Goal: Information Seeking & Learning: Learn about a topic

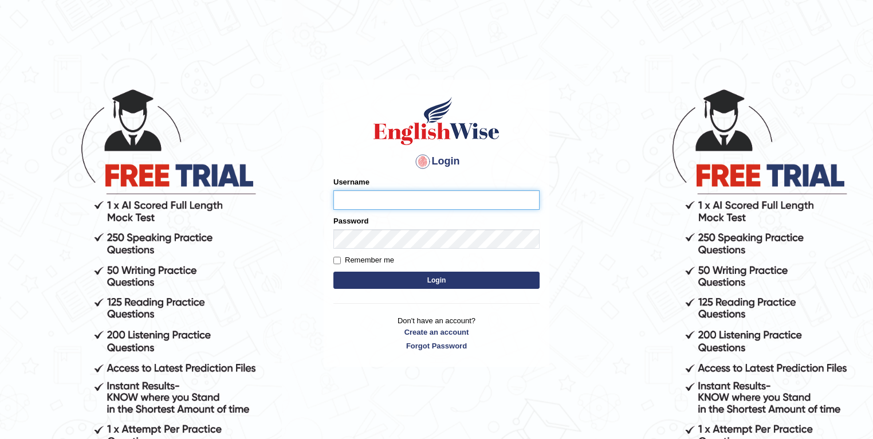
type input "purushottam_parramatta"
click at [523, 281] on button "Login" at bounding box center [436, 280] width 206 height 17
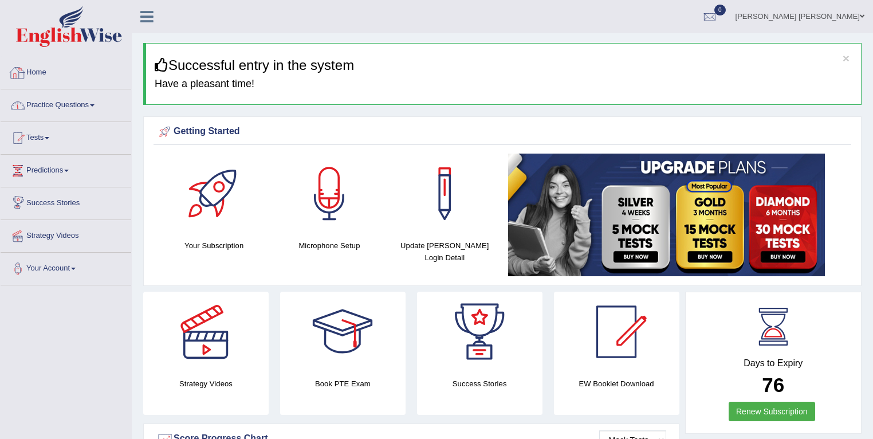
click at [72, 97] on link "Practice Questions" at bounding box center [66, 103] width 131 height 29
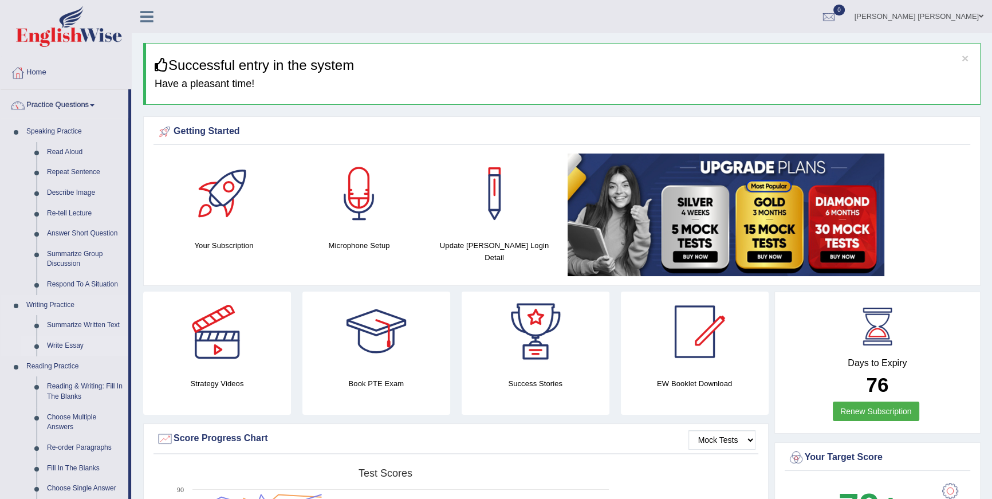
click at [84, 344] on link "Write Essay" at bounding box center [85, 346] width 87 height 21
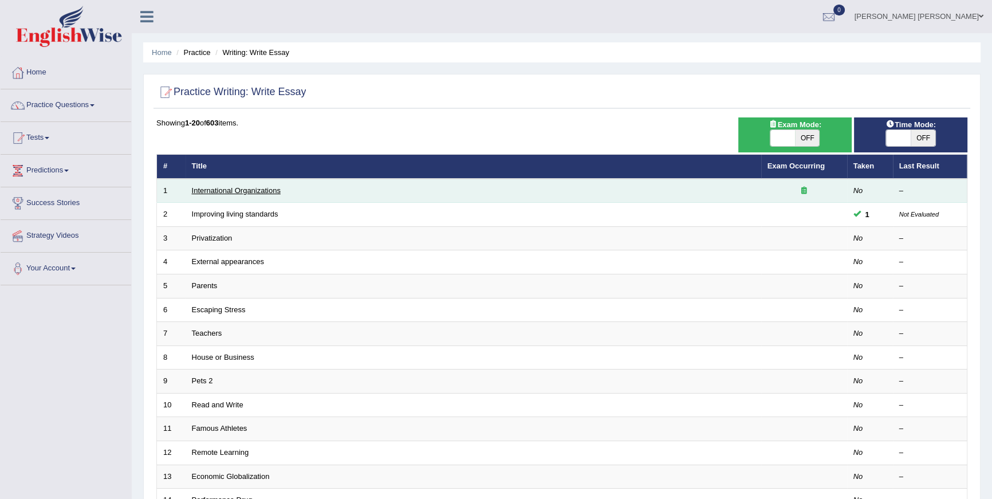
click at [198, 190] on link "International Organizations" at bounding box center [236, 190] width 89 height 9
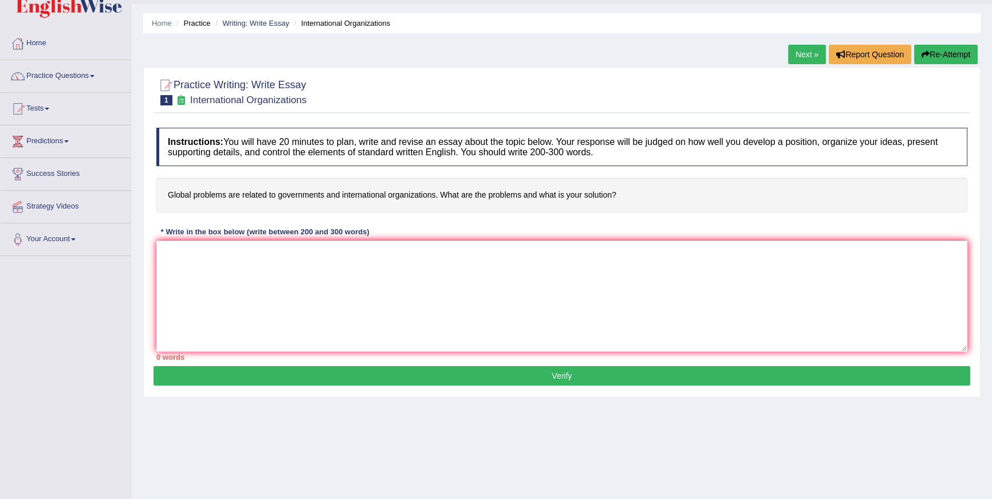
scroll to position [103, 0]
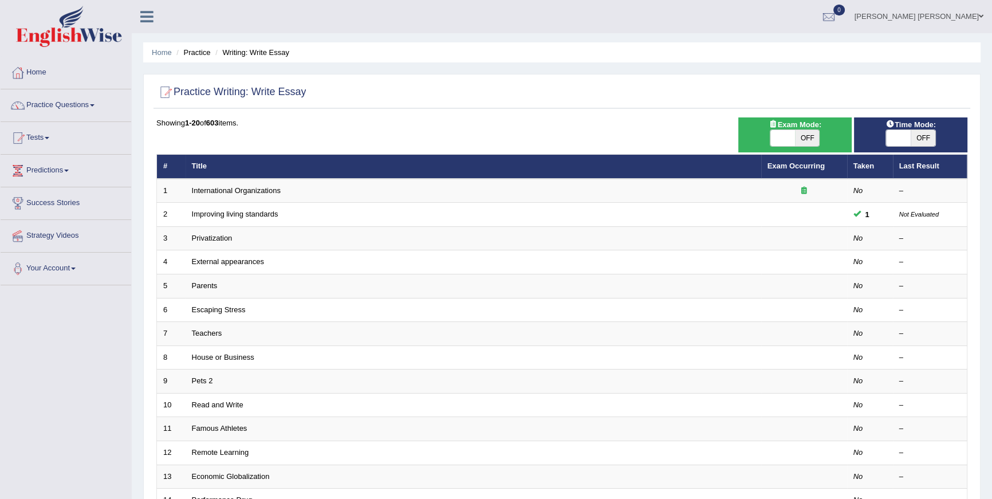
click at [914, 140] on span "OFF" at bounding box center [923, 138] width 25 height 16
checkbox input "true"
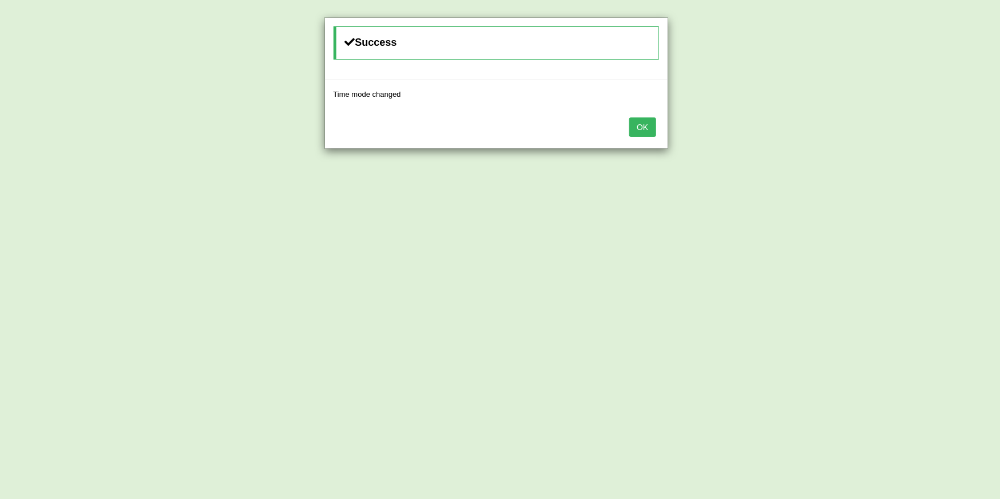
click at [640, 125] on button "OK" at bounding box center [642, 126] width 26 height 19
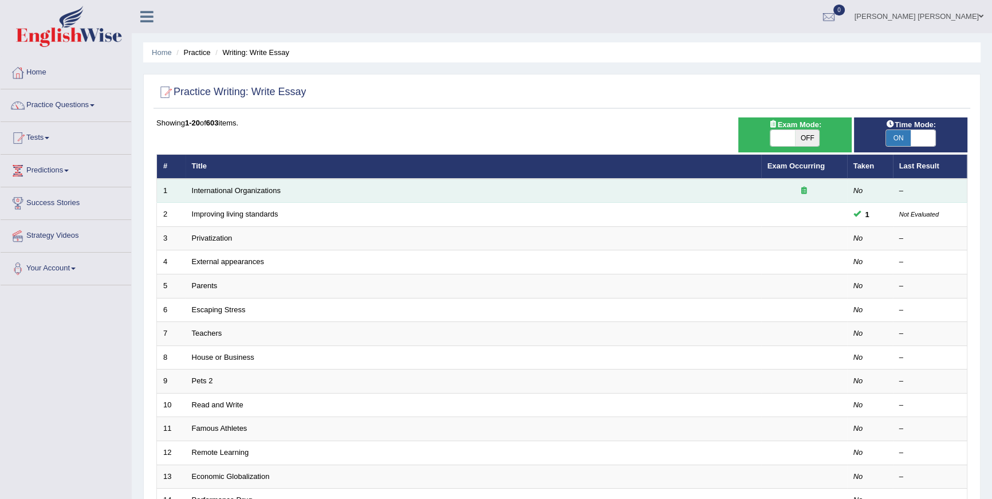
click at [238, 184] on td "International Organizations" at bounding box center [474, 191] width 576 height 24
click at [237, 189] on link "International Organizations" at bounding box center [236, 190] width 89 height 9
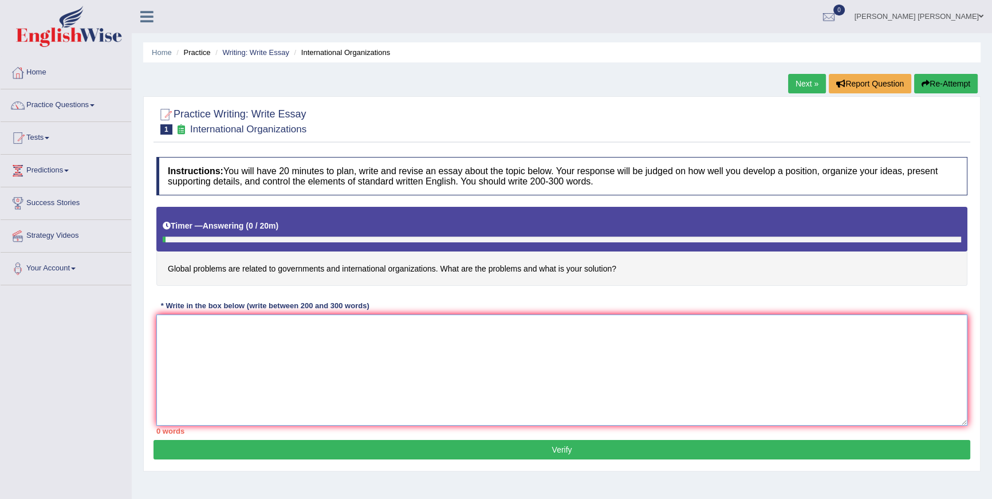
click at [610, 363] on textarea at bounding box center [561, 369] width 811 height 111
type textarea "Y"
type textarea "T"
type textarea "R"
type textarea "The increasing influence of TOPIC has ignited numerous discussions. This partic…"
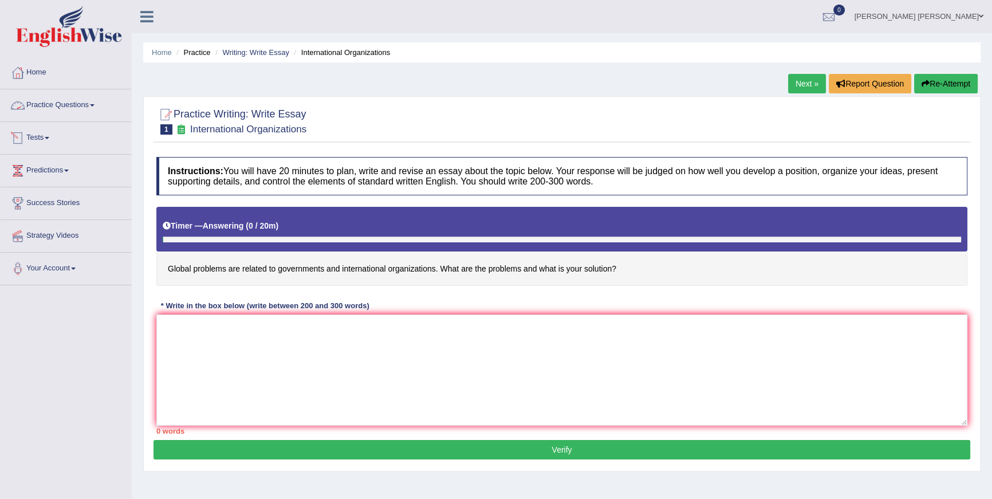
click at [78, 109] on link "Practice Questions" at bounding box center [66, 103] width 131 height 29
type textarea "The increasing influece of topic has ignited numerous discussions. This is"
click at [812, 90] on link "Next »" at bounding box center [807, 83] width 38 height 19
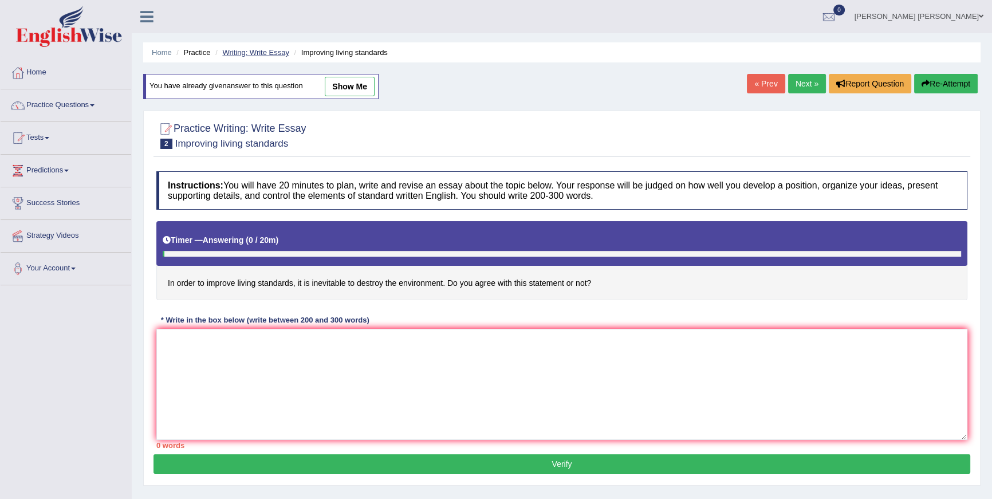
click at [261, 54] on link "Writing: Write Essay" at bounding box center [255, 52] width 67 height 9
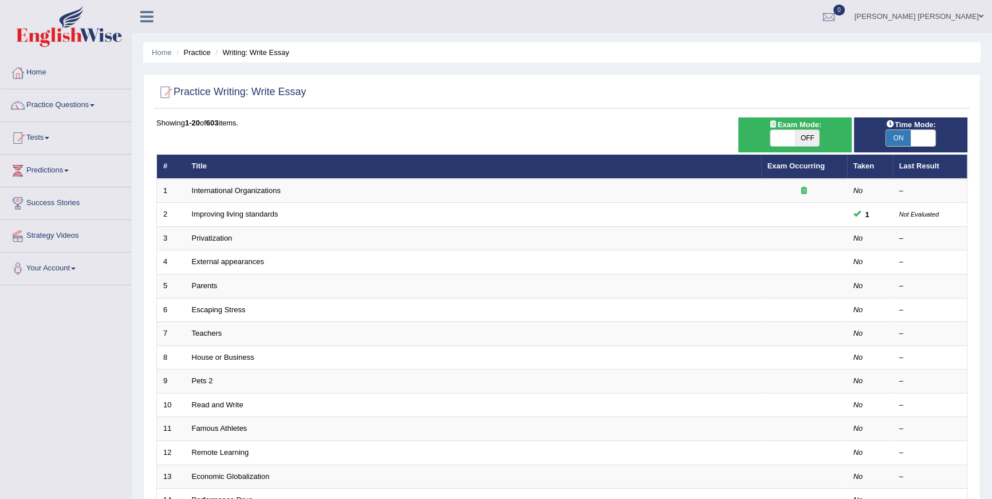
click at [814, 139] on span "OFF" at bounding box center [807, 138] width 25 height 16
checkbox input "true"
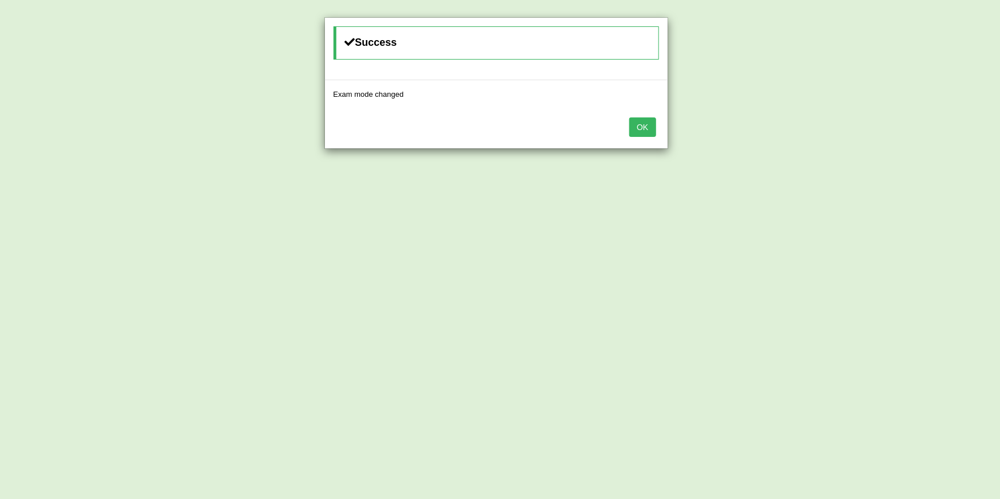
click at [650, 121] on button "OK" at bounding box center [642, 126] width 26 height 19
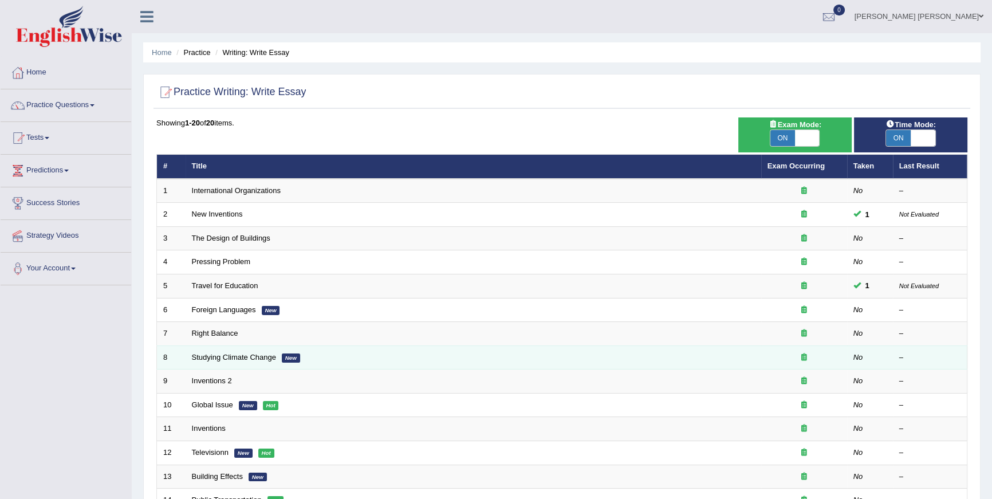
scroll to position [213, 0]
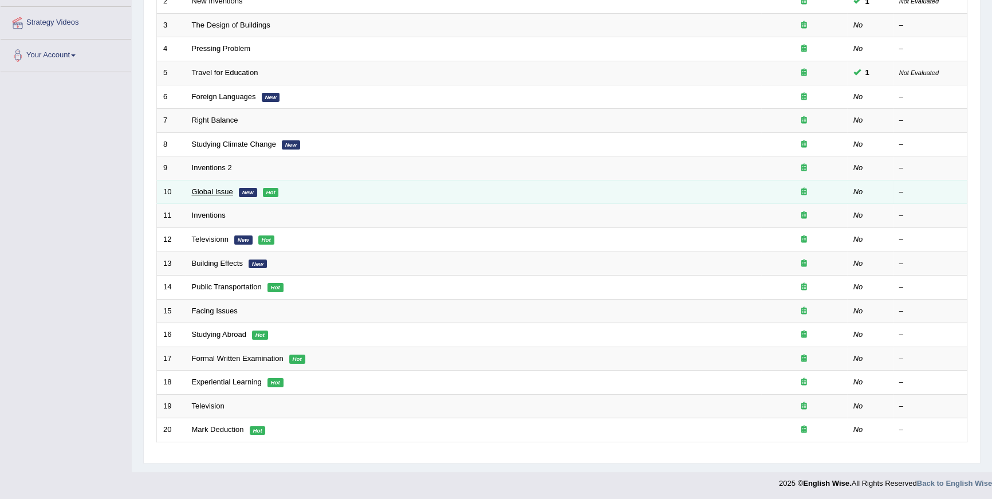
click at [202, 194] on link "Global Issue" at bounding box center [212, 191] width 41 height 9
